Goal: Entertainment & Leisure: Consume media (video, audio)

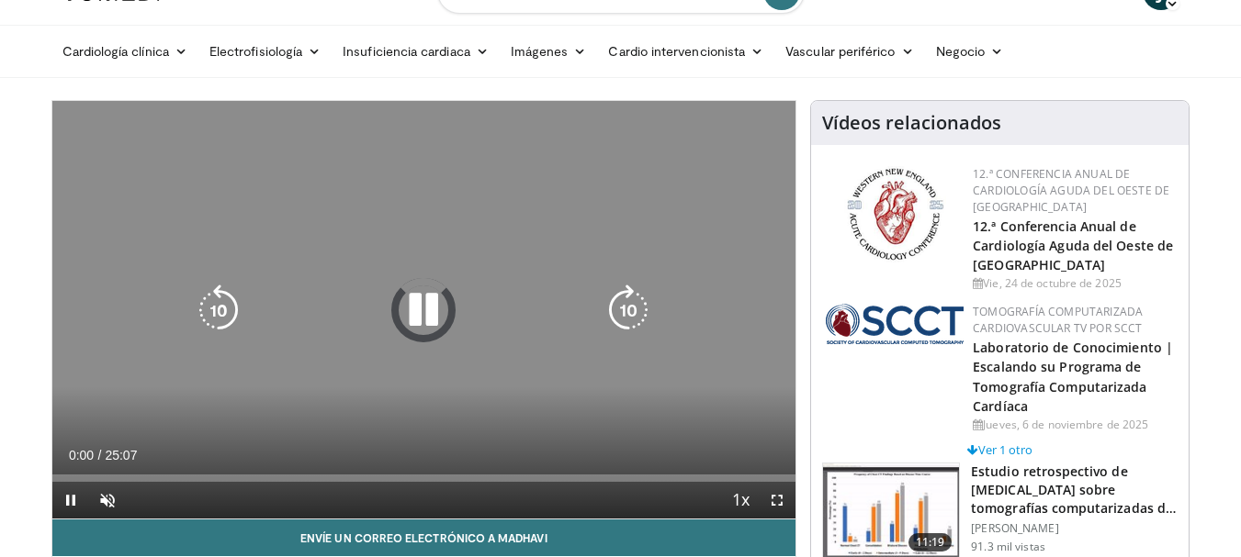
scroll to position [53, 0]
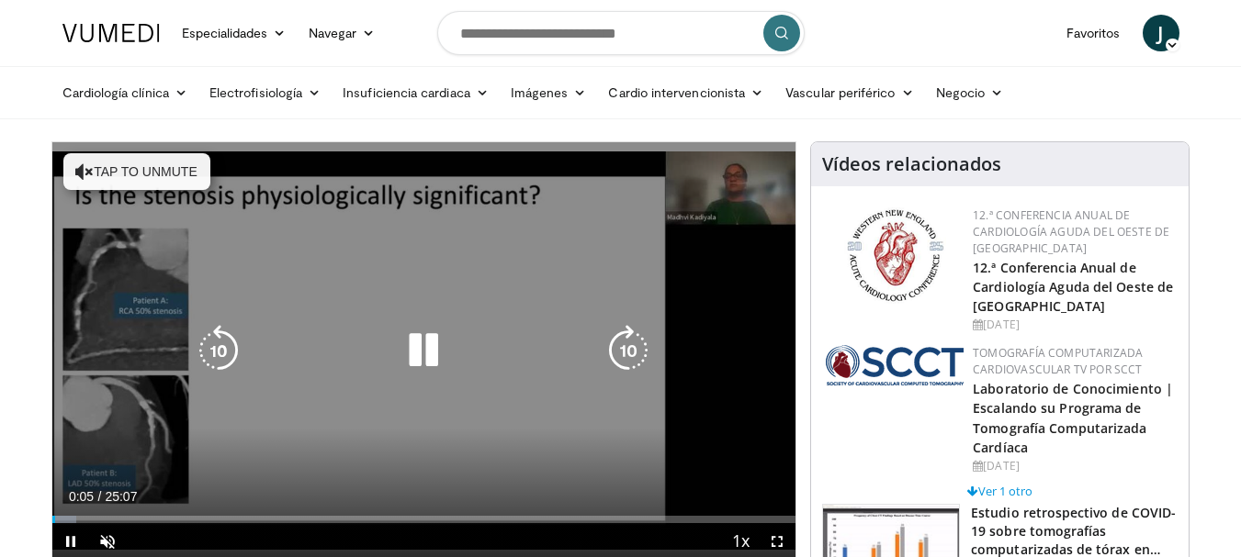
click at [86, 167] on icon "Video Player" at bounding box center [84, 172] width 18 height 18
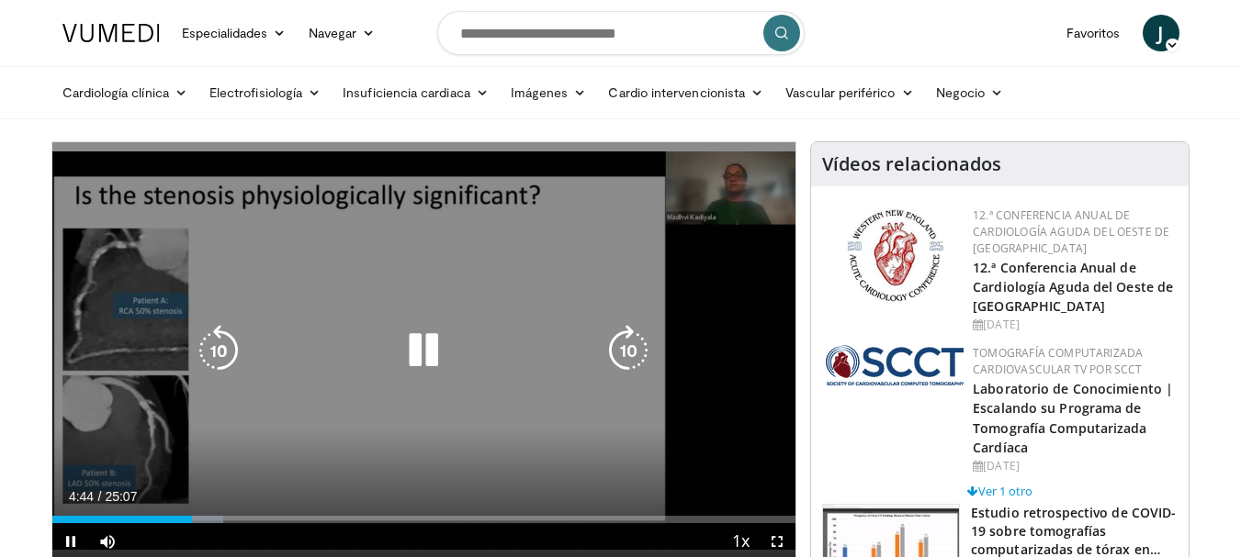
click at [318, 361] on div "Video Player" at bounding box center [423, 350] width 446 height 37
click at [421, 355] on icon "Video Player" at bounding box center [423, 350] width 51 height 51
